Goal: Information Seeking & Learning: Learn about a topic

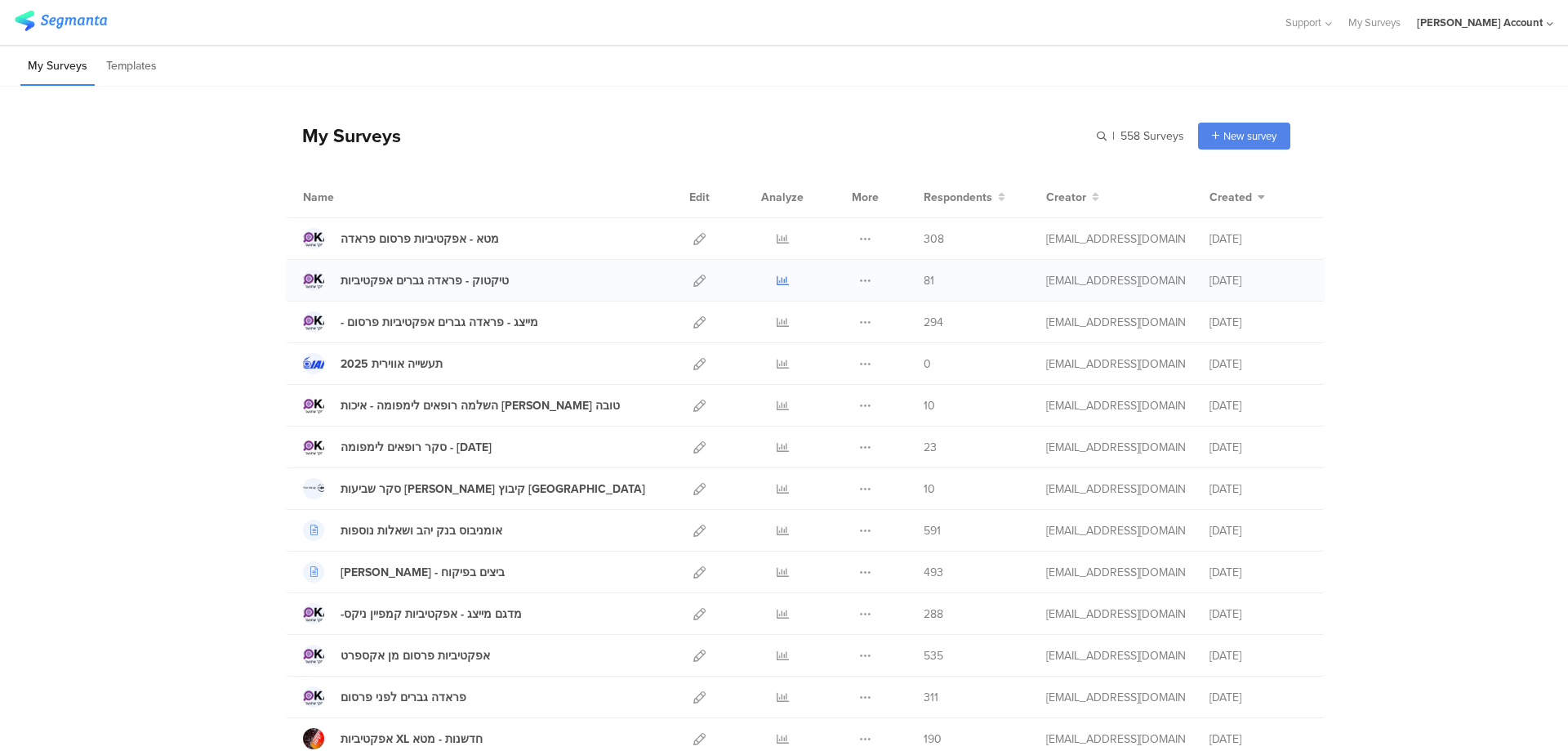
click at [778, 277] on icon at bounding box center [783, 280] width 12 height 12
click at [777, 230] on link at bounding box center [783, 239] width 12 height 41
